Goal: Entertainment & Leisure: Consume media (video, audio)

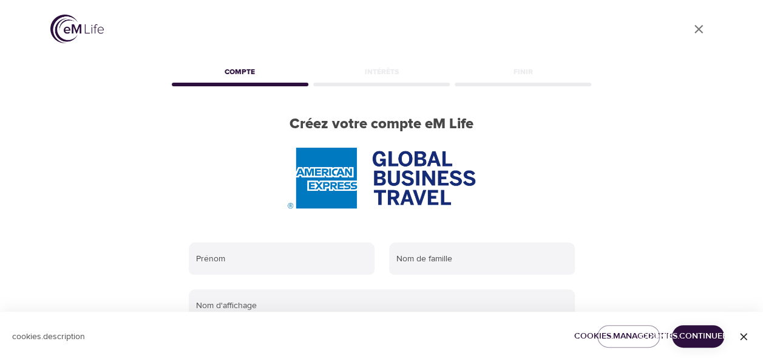
click at [745, 340] on icon "button" at bounding box center [744, 336] width 12 height 12
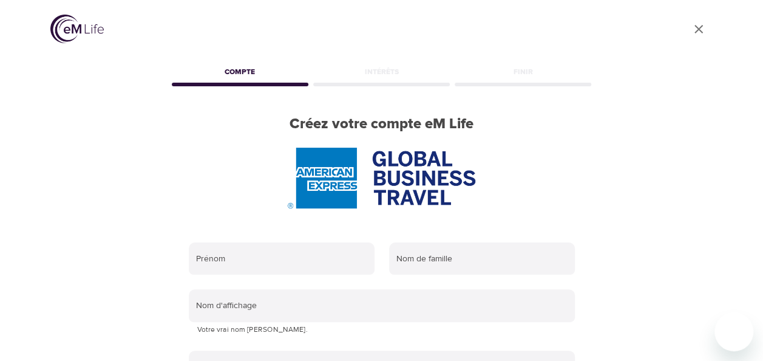
scroll to position [269, 0]
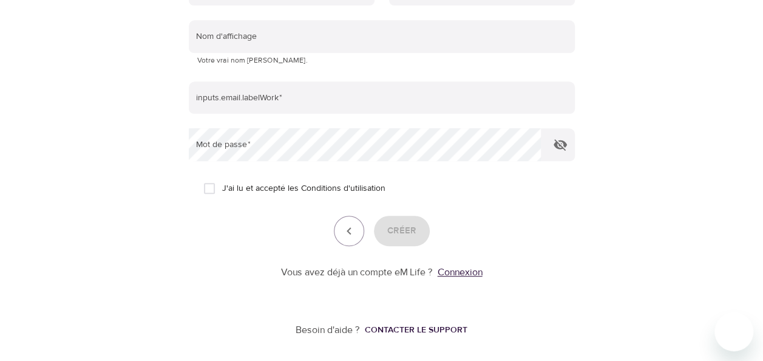
click at [456, 271] on link "Connexion" at bounding box center [460, 272] width 45 height 12
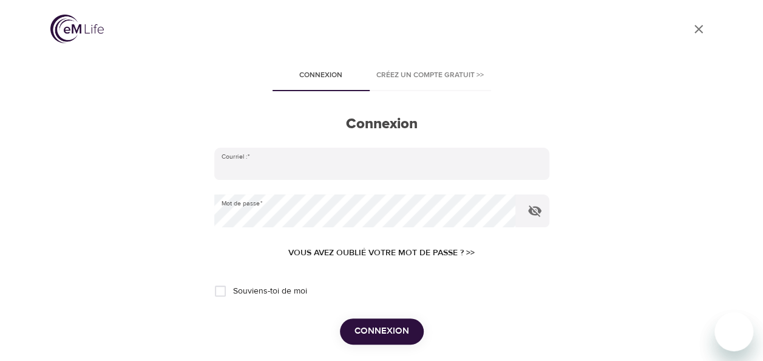
type input "GAELLE.BONY@AMEXGBT.COM"
click at [383, 330] on span "Connexion" at bounding box center [382, 331] width 55 height 16
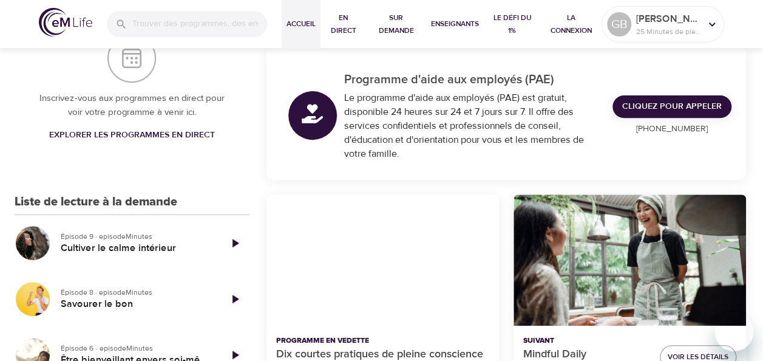
scroll to position [425, 0]
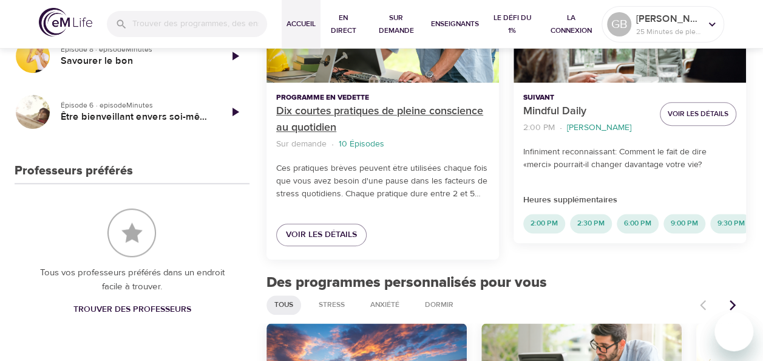
click at [354, 119] on p "Dix courtes pratiques de pleine conscience au quotidien" at bounding box center [382, 119] width 213 height 33
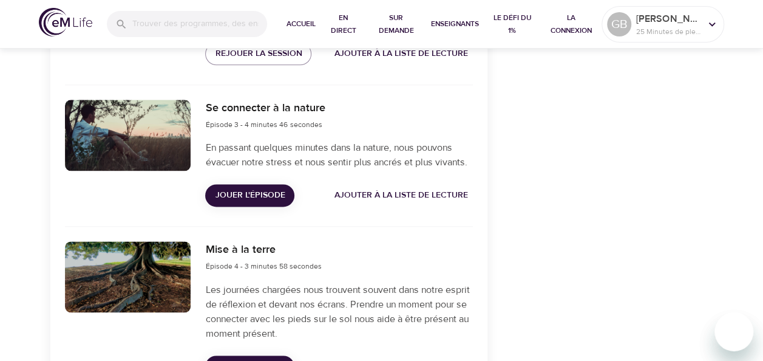
scroll to position [729, 0]
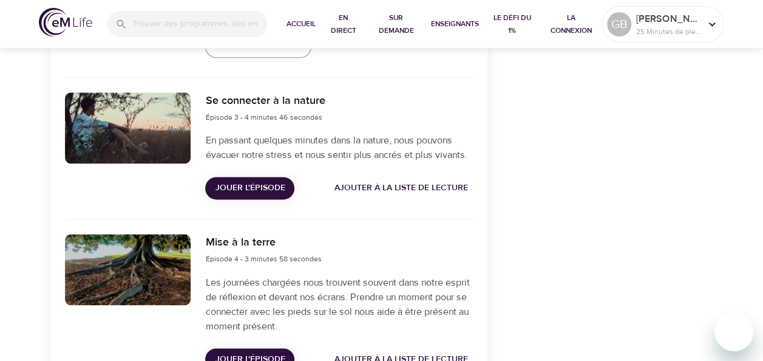
click at [266, 185] on span "Jouer l'épisode" at bounding box center [250, 187] width 70 height 15
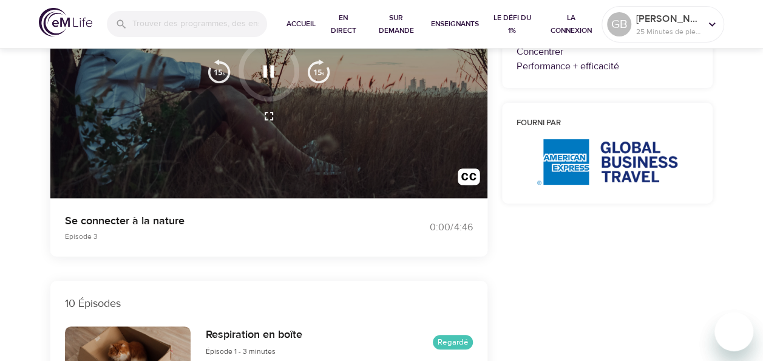
scroll to position [121, 0]
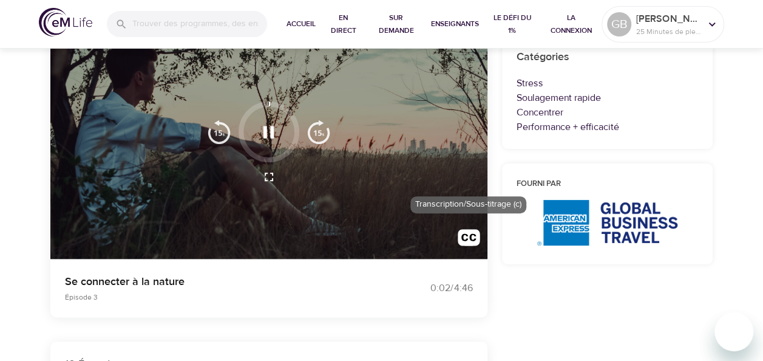
click at [473, 238] on img "button" at bounding box center [469, 240] width 22 height 22
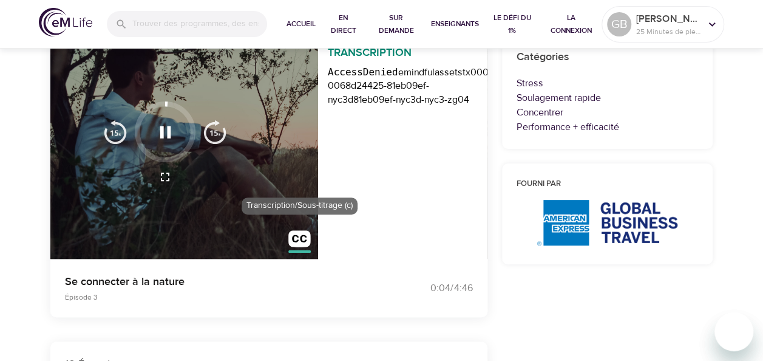
click at [307, 238] on img "button" at bounding box center [300, 241] width 22 height 22
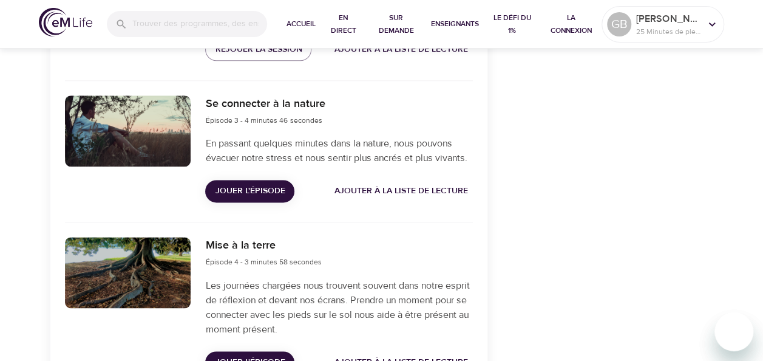
scroll to position [729, 0]
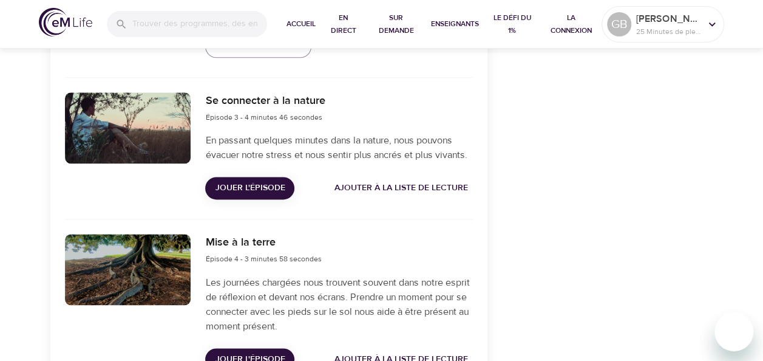
click at [238, 187] on span "Jouer l'épisode" at bounding box center [250, 187] width 70 height 15
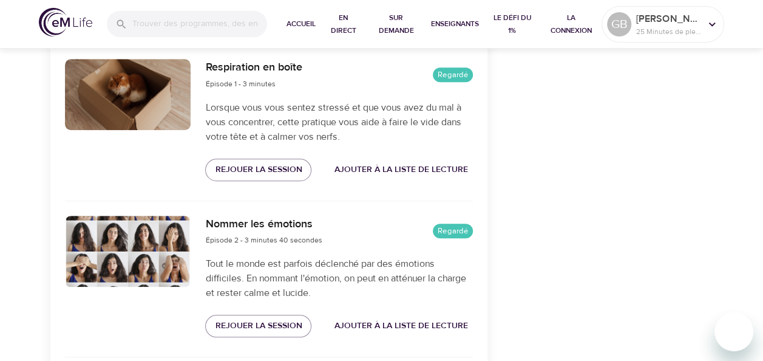
scroll to position [607, 0]
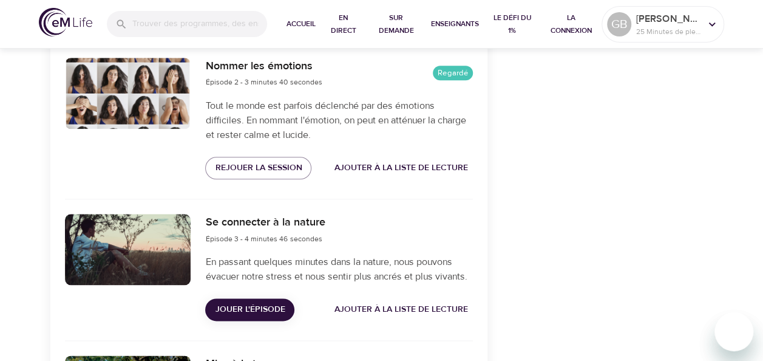
click at [255, 305] on span "Jouer l'épisode" at bounding box center [250, 309] width 70 height 15
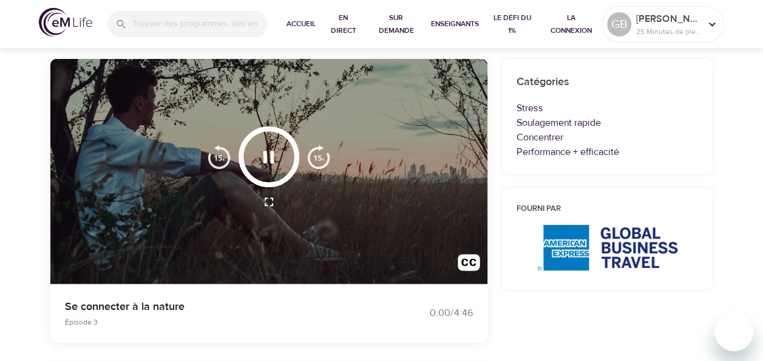
scroll to position [0, 0]
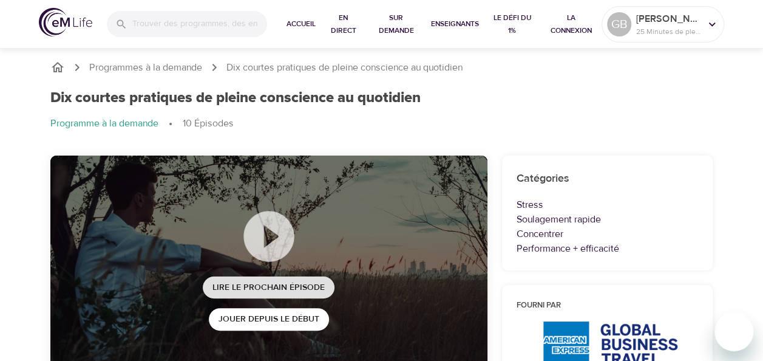
click at [282, 282] on span "Lire le prochain épisode" at bounding box center [269, 287] width 112 height 15
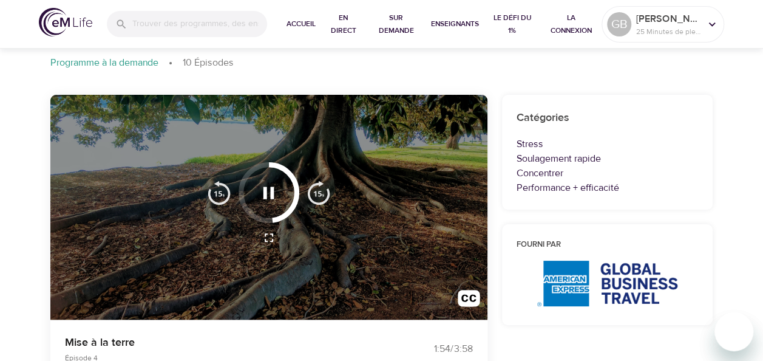
scroll to position [121, 0]
